Goal: Task Accomplishment & Management: Manage account settings

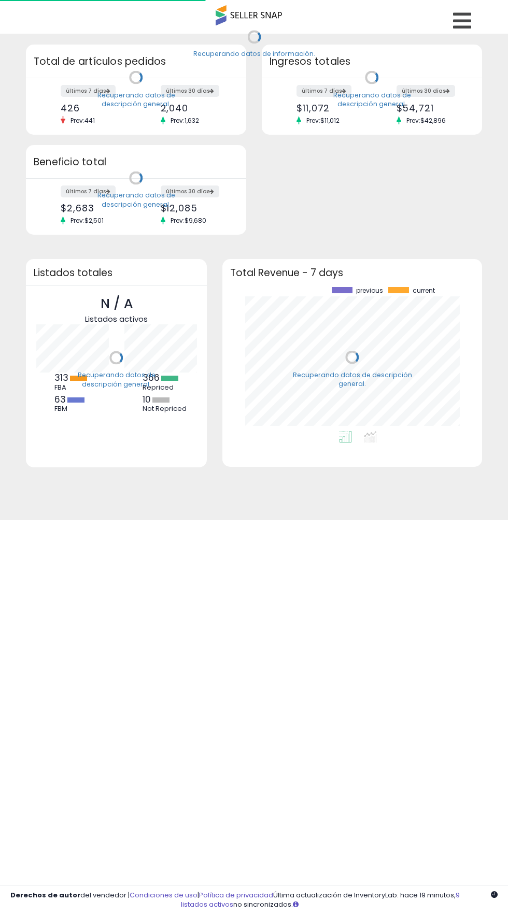
scroll to position [144, 238]
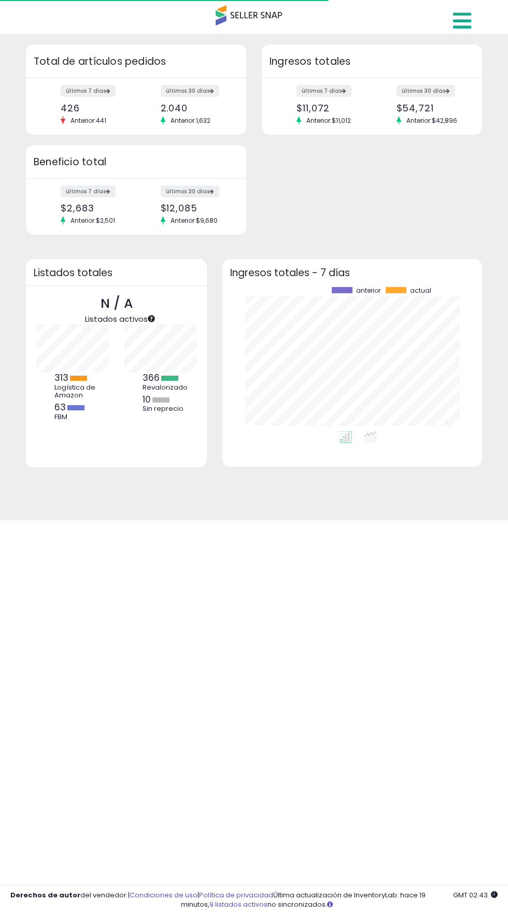
click at [470, 9] on link at bounding box center [463, 18] width 37 height 36
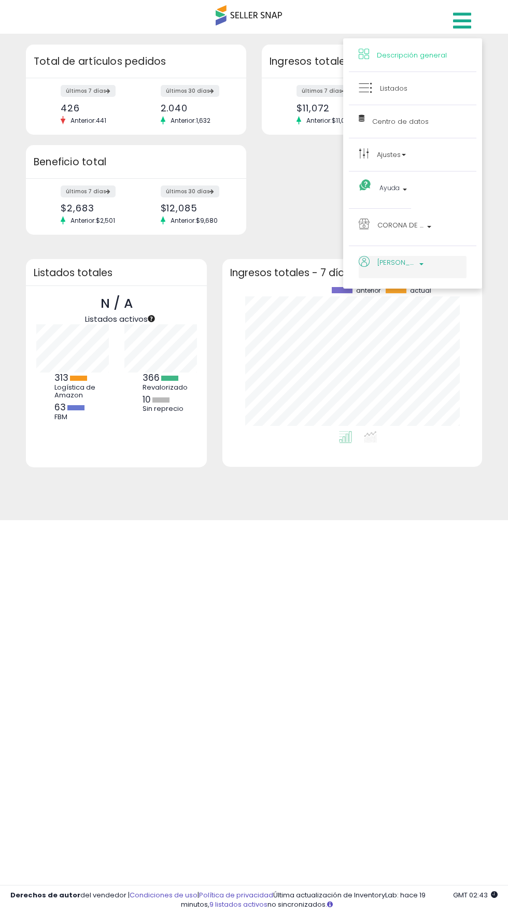
click at [425, 263] on p "[PERSON_NAME]" at bounding box center [412, 264] width 108 height 17
click at [430, 295] on p "Cuenta" at bounding box center [416, 295] width 103 height 10
click at [401, 349] on font "Cerrar sesión" at bounding box center [388, 349] width 47 height 10
